Goal: Task Accomplishment & Management: Use online tool/utility

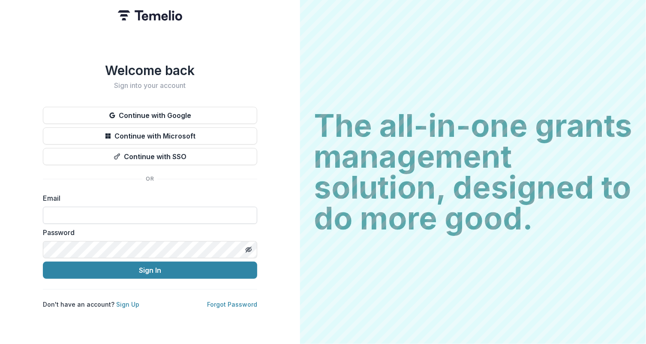
type input "**********"
click at [43, 261] on button "Sign In" at bounding box center [150, 269] width 214 height 17
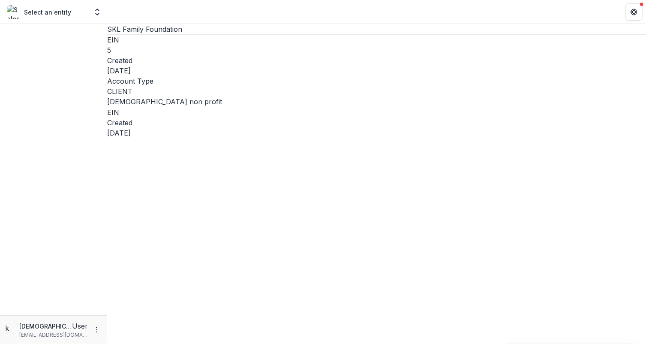
click at [150, 45] on dt "EIN" at bounding box center [376, 40] width 539 height 10
